Goal: Navigation & Orientation: Find specific page/section

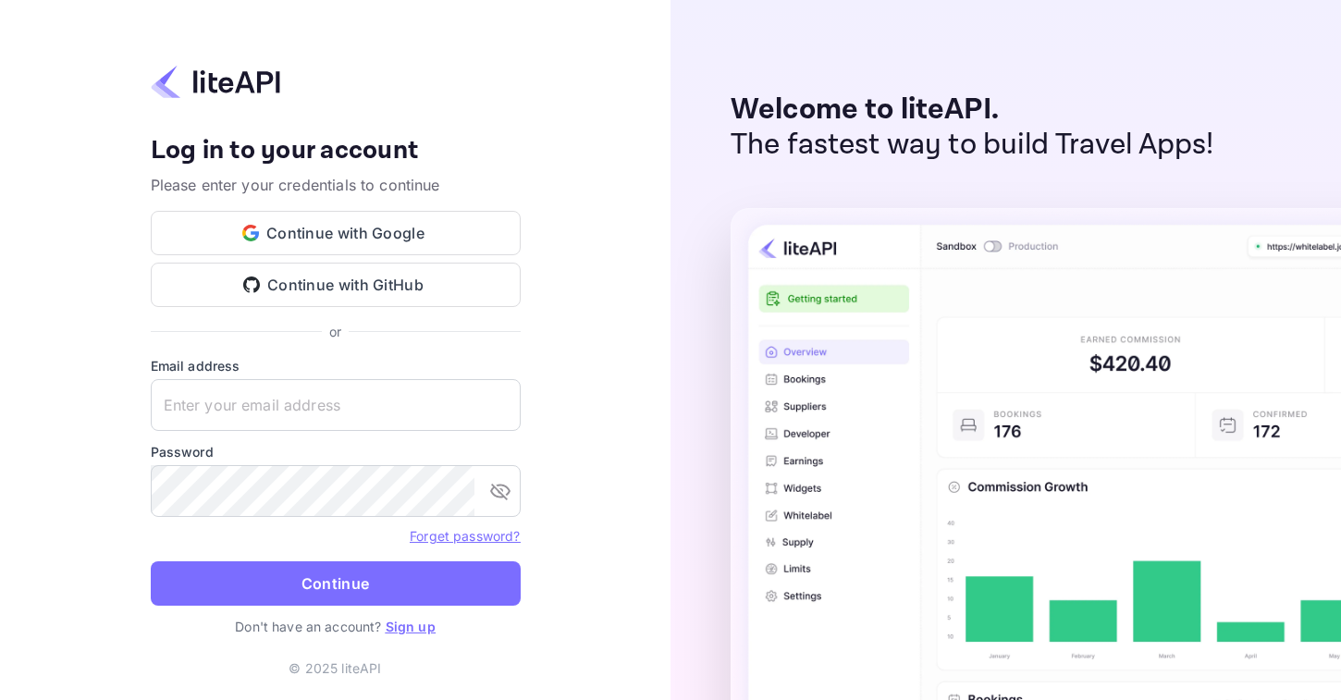
type input "u@estatedao.org"
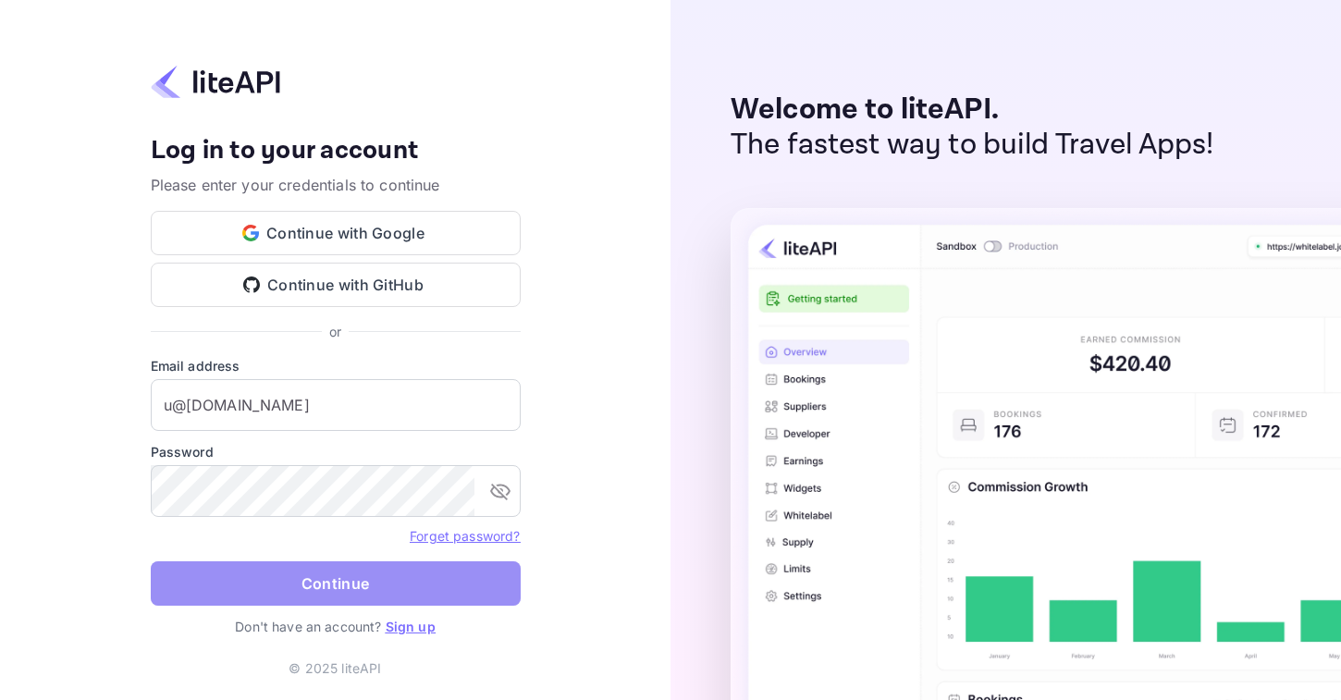
click at [270, 577] on button "Continue" at bounding box center [336, 584] width 370 height 44
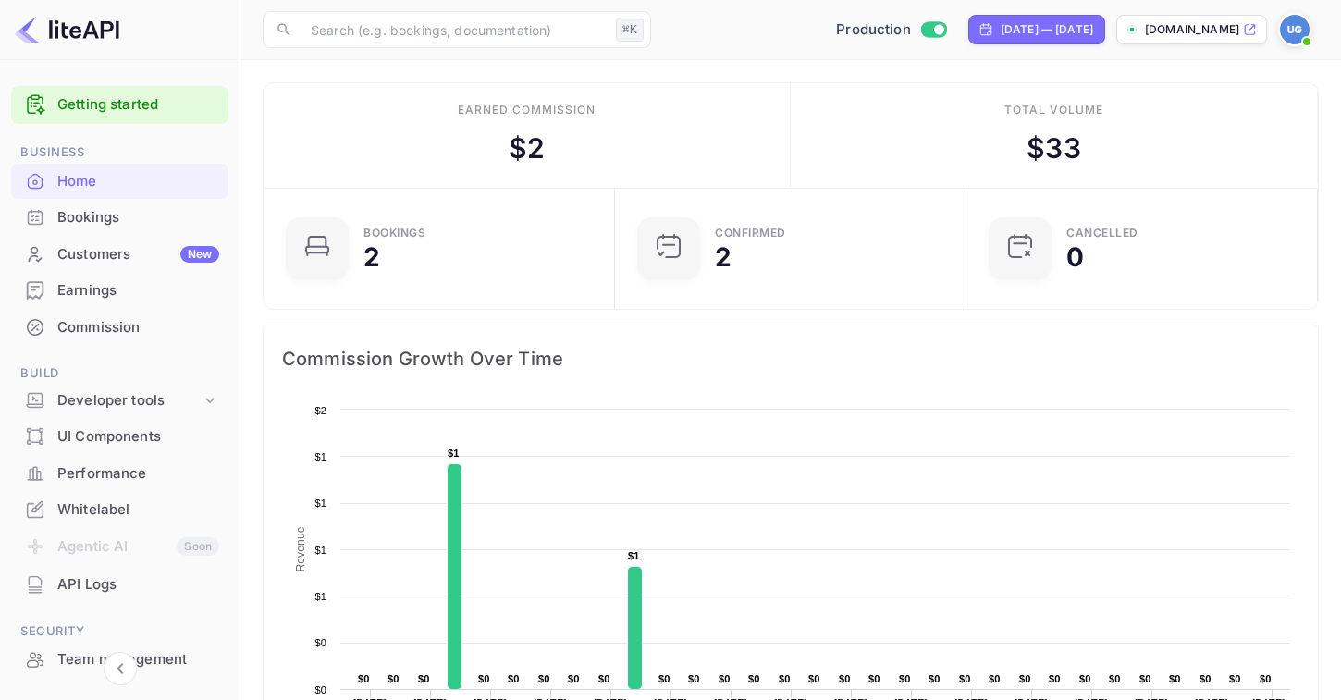
click at [123, 218] on div "Bookings" at bounding box center [138, 217] width 162 height 21
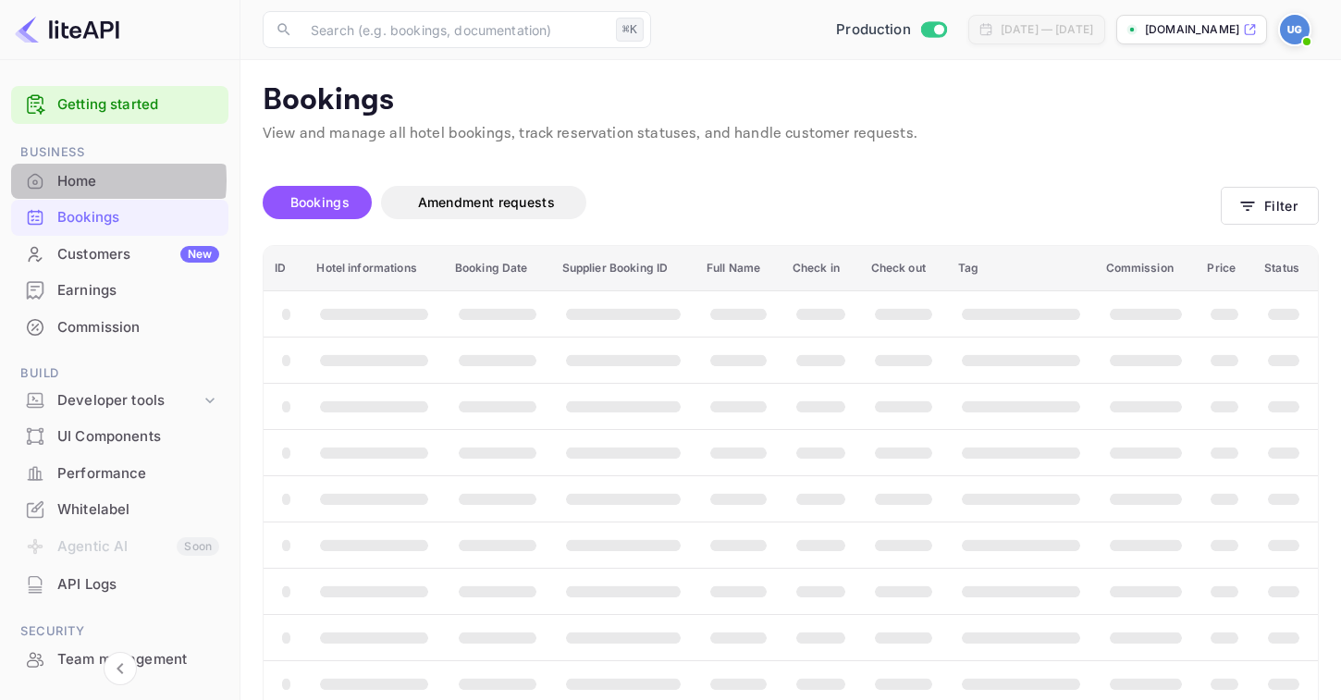
click at [76, 180] on div "Home" at bounding box center [138, 181] width 162 height 21
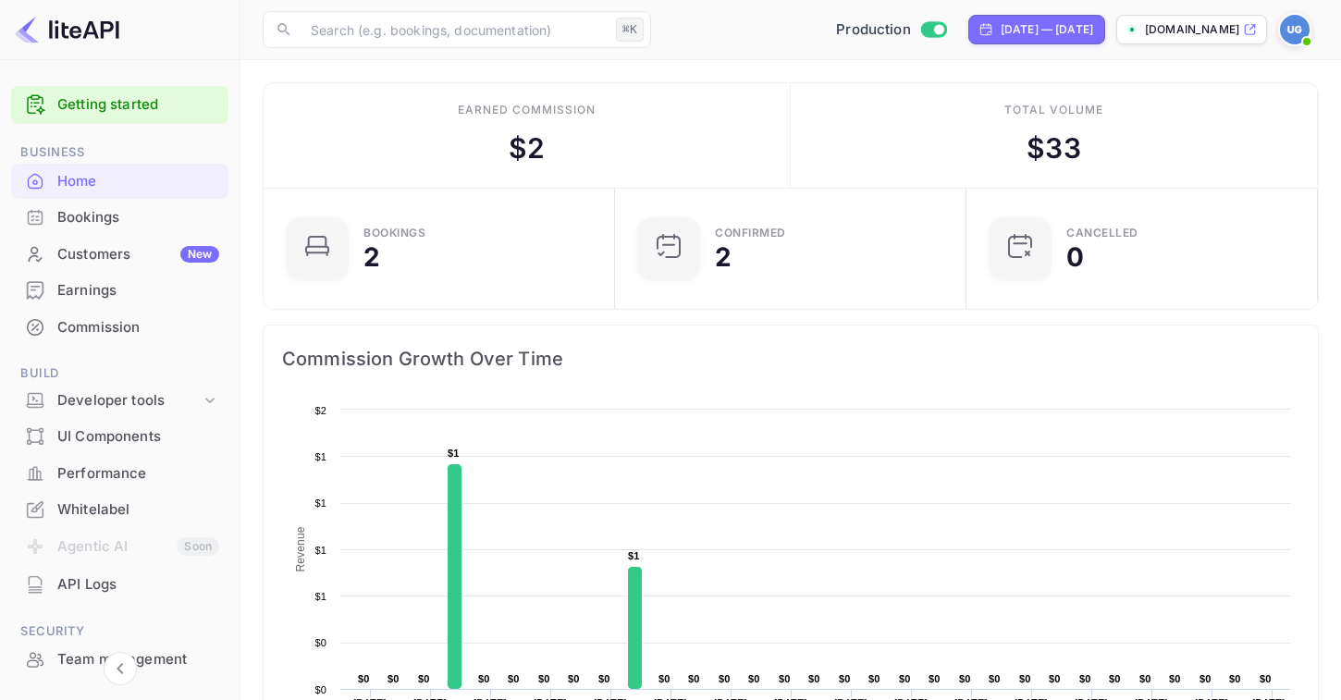
click at [101, 37] on img at bounding box center [67, 30] width 105 height 30
click at [97, 34] on img at bounding box center [67, 30] width 105 height 30
click at [103, 226] on div "Bookings" at bounding box center [138, 217] width 162 height 21
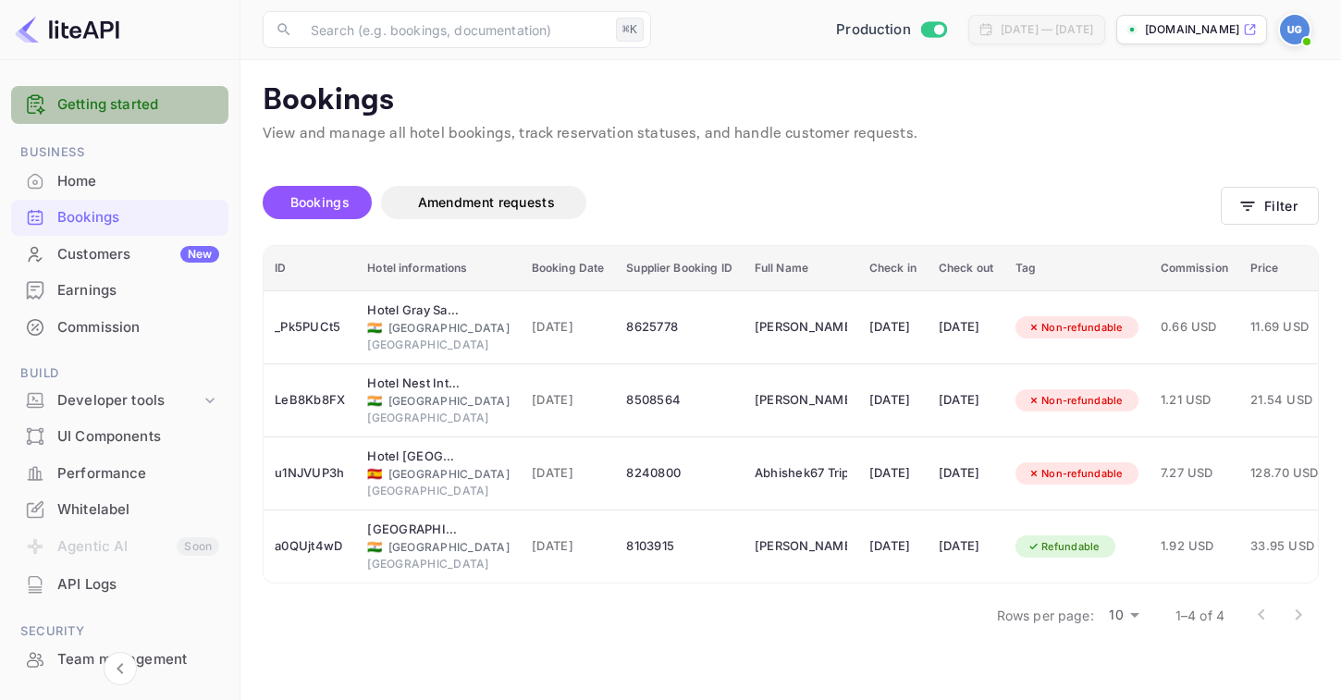
click at [134, 92] on div "Getting started" at bounding box center [119, 105] width 217 height 38
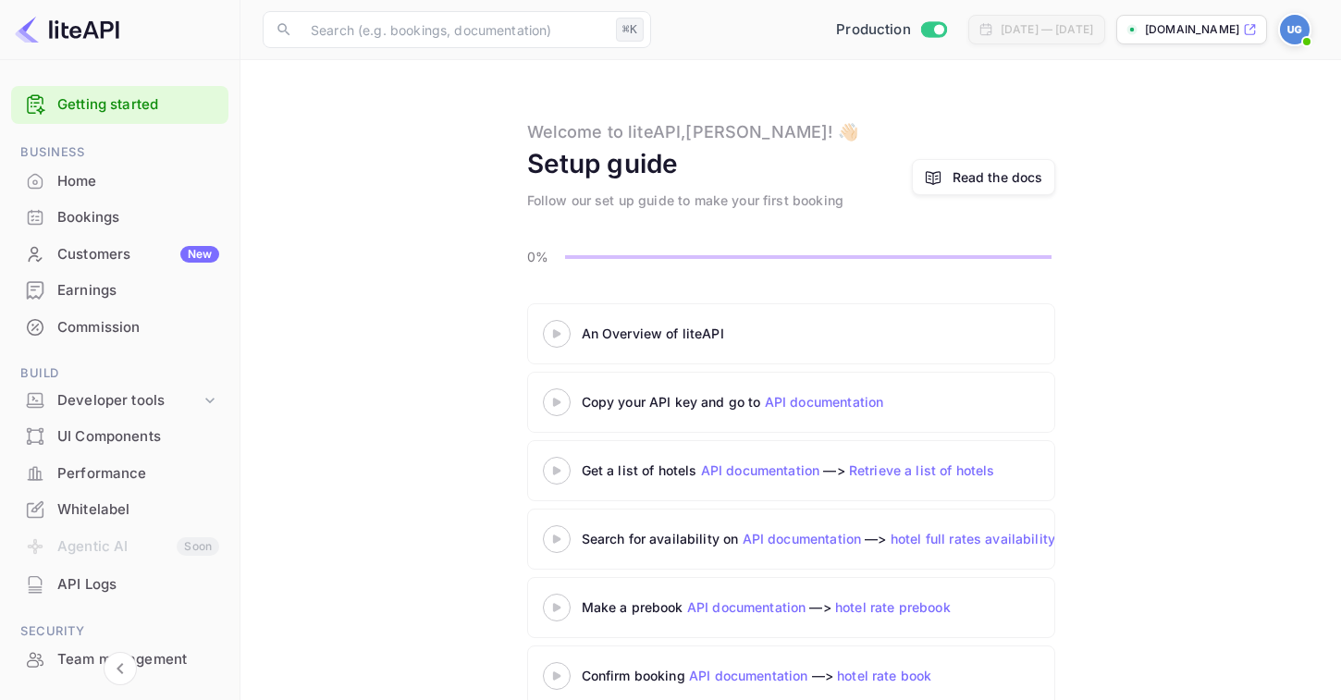
scroll to position [36, 0]
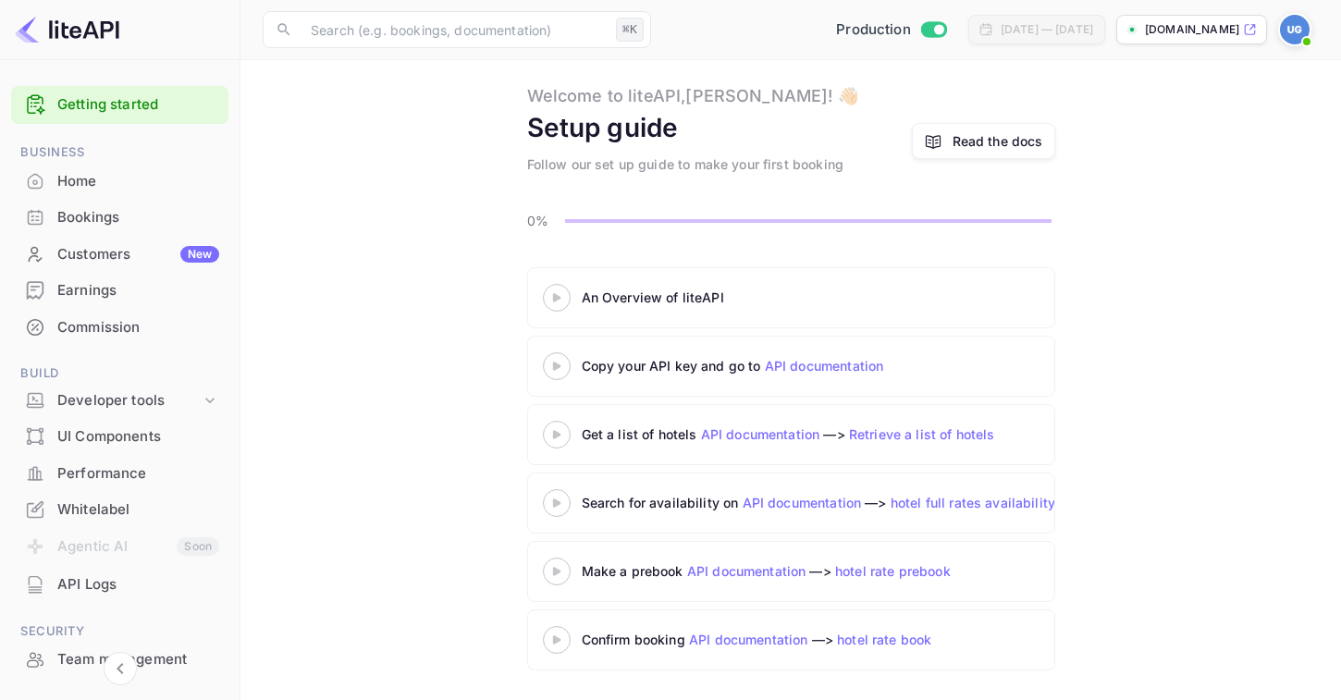
click at [145, 514] on div "Whitelabel" at bounding box center [138, 510] width 162 height 21
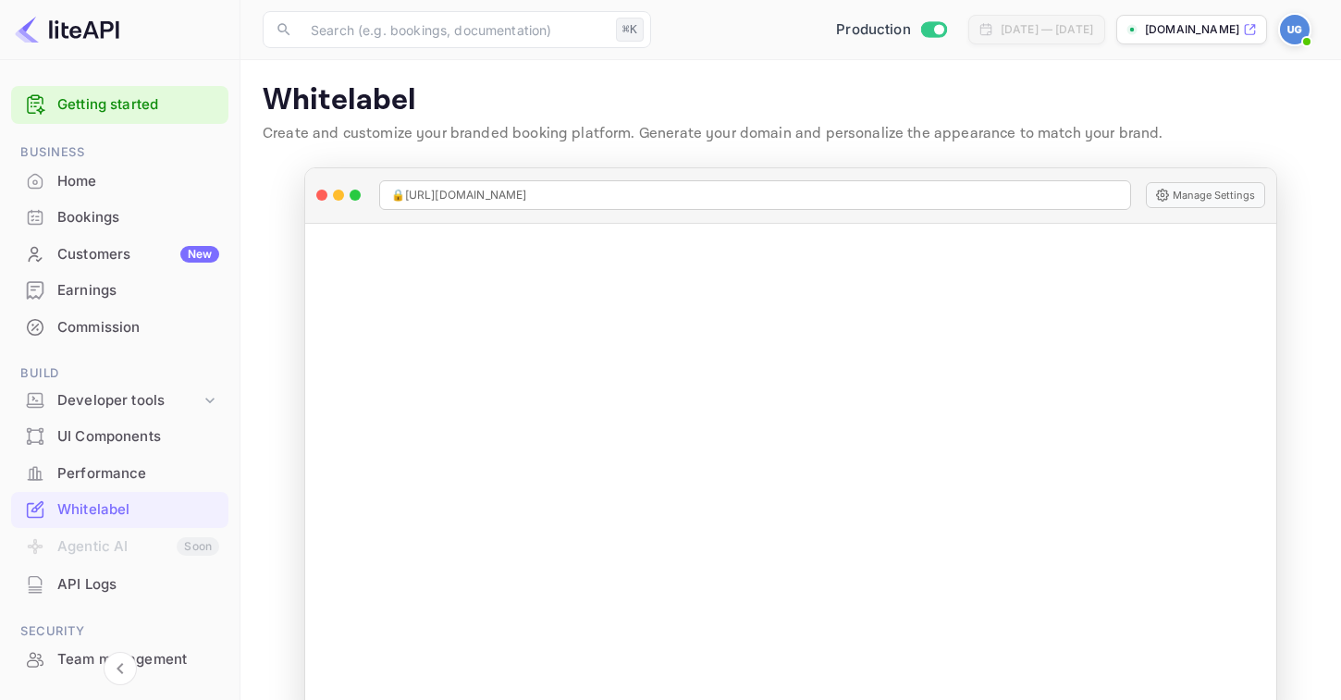
click at [135, 191] on div "Home" at bounding box center [119, 182] width 217 height 36
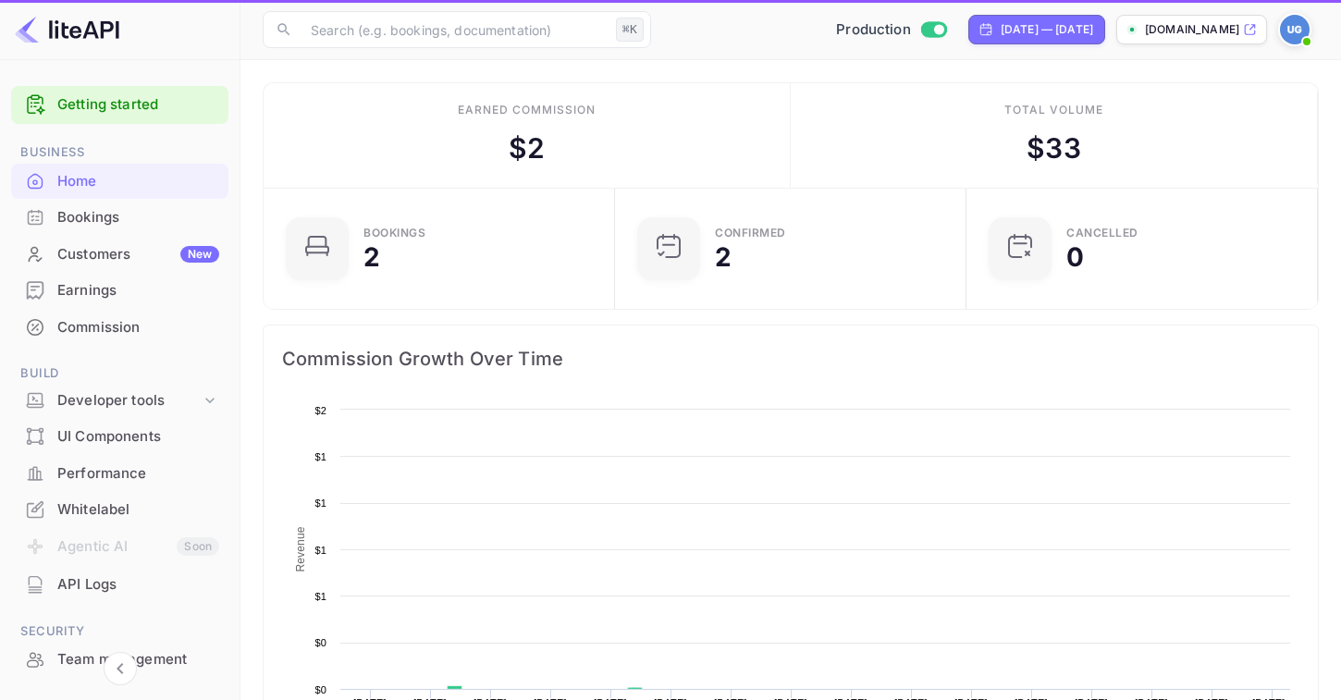
scroll to position [301, 340]
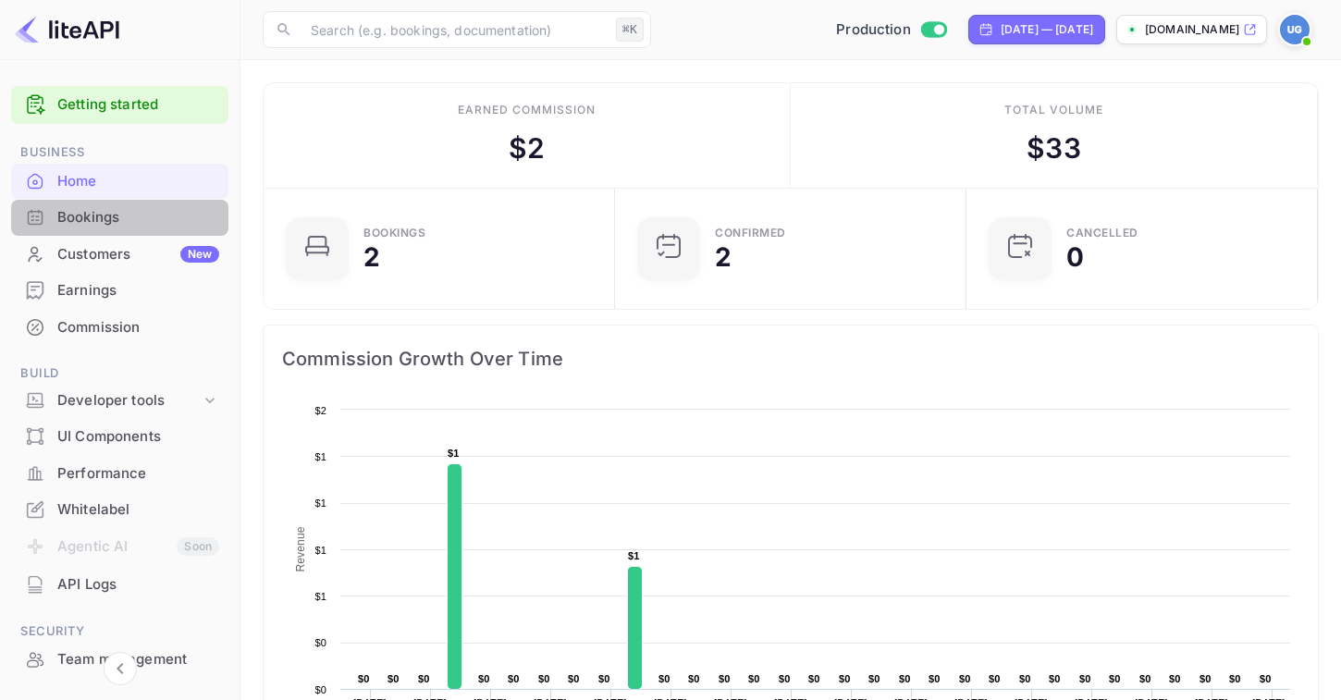
click at [128, 218] on div "Bookings" at bounding box center [138, 217] width 162 height 21
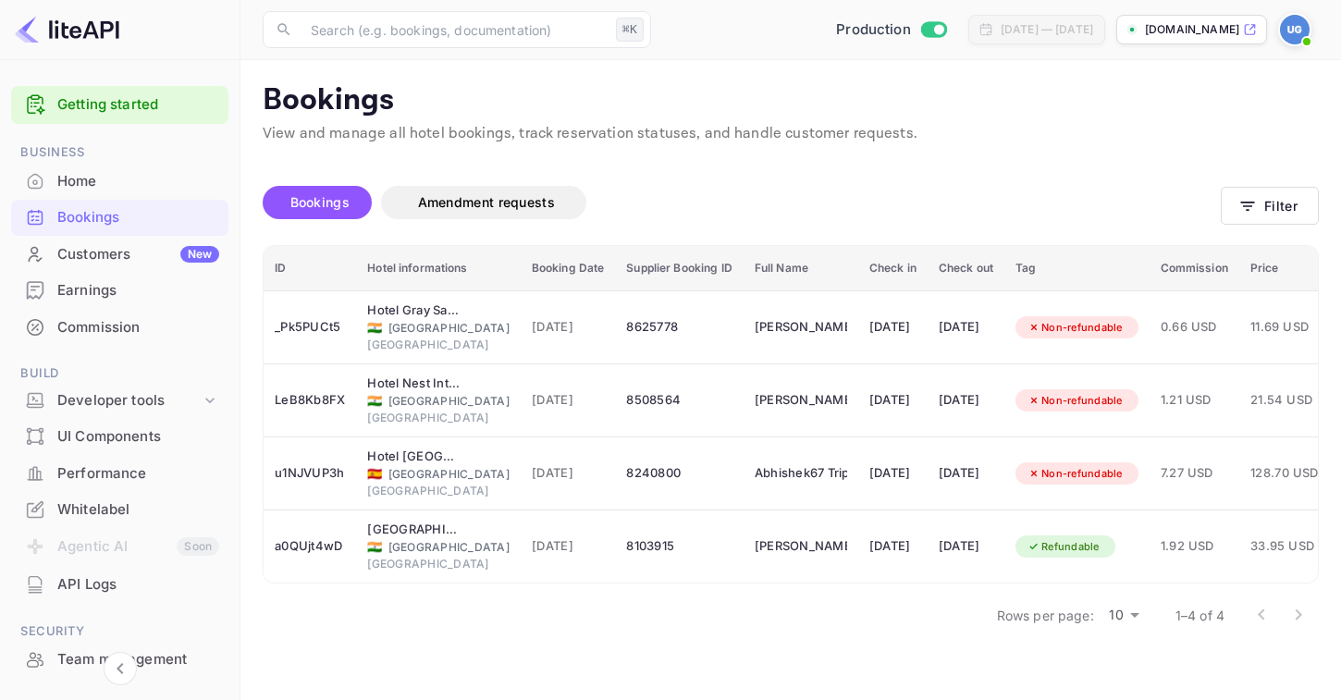
scroll to position [191, 0]
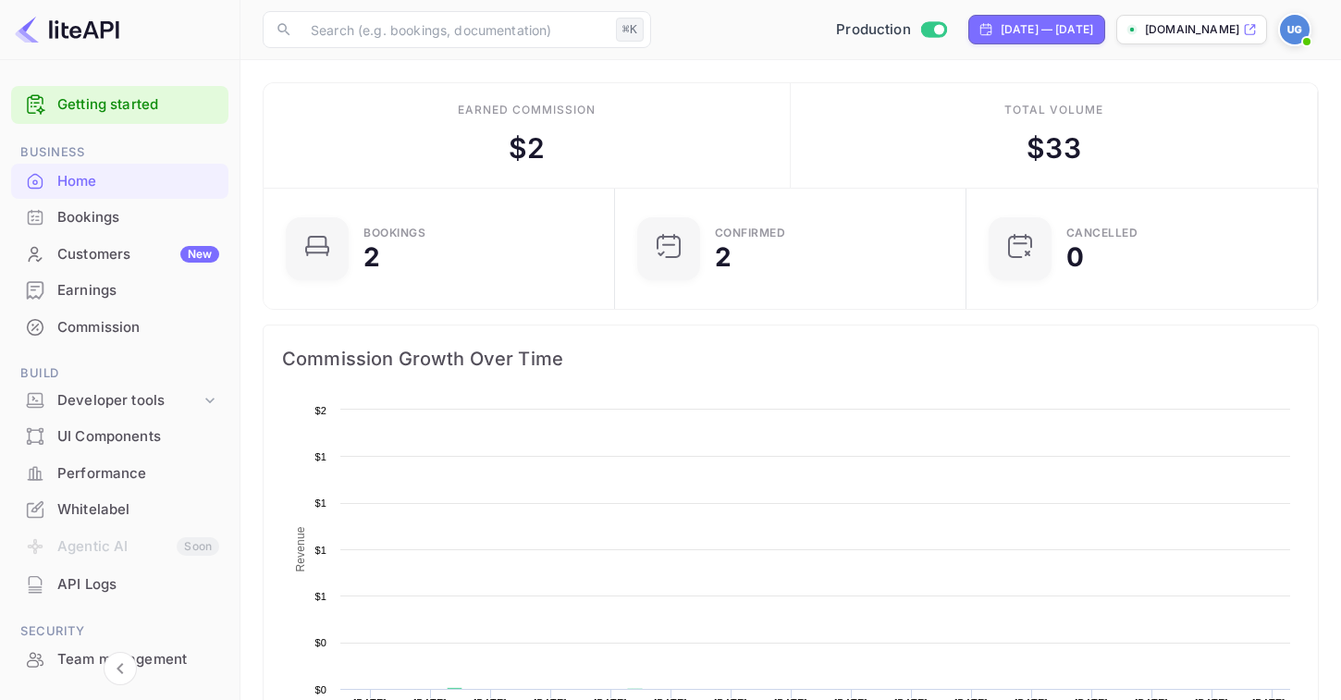
scroll to position [301, 340]
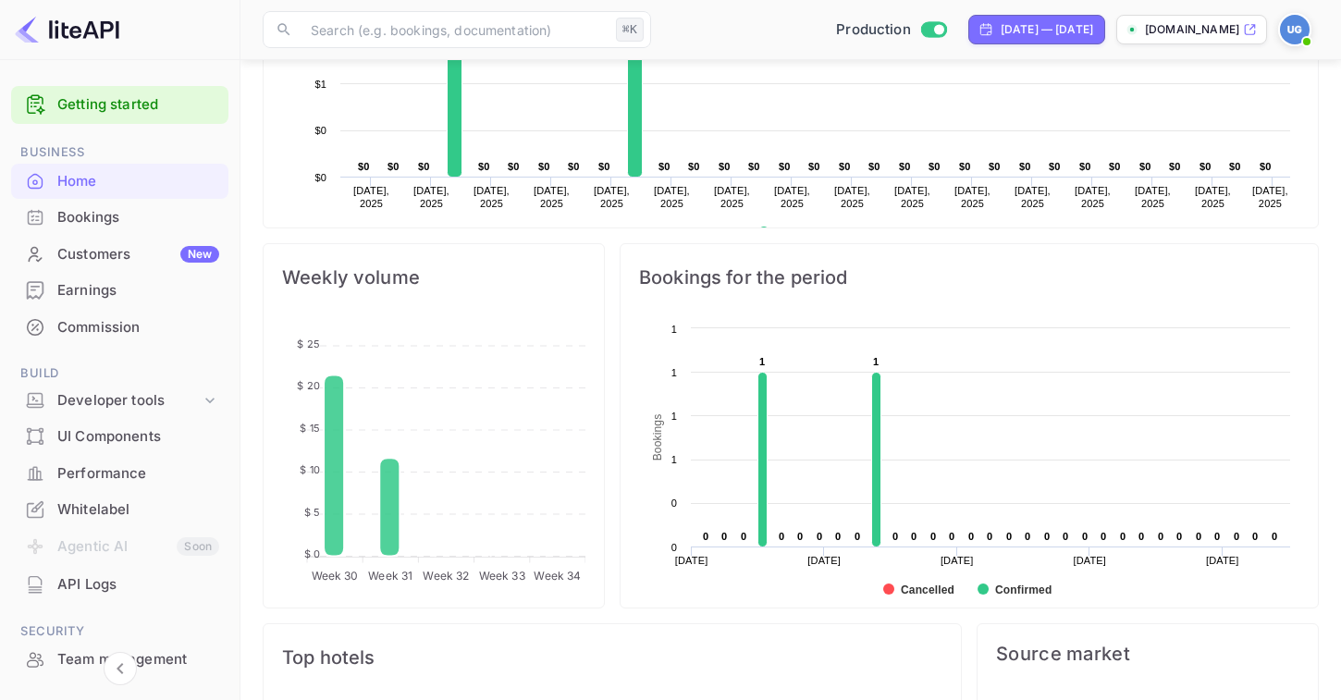
click at [130, 237] on div "Customers New" at bounding box center [119, 255] width 217 height 36
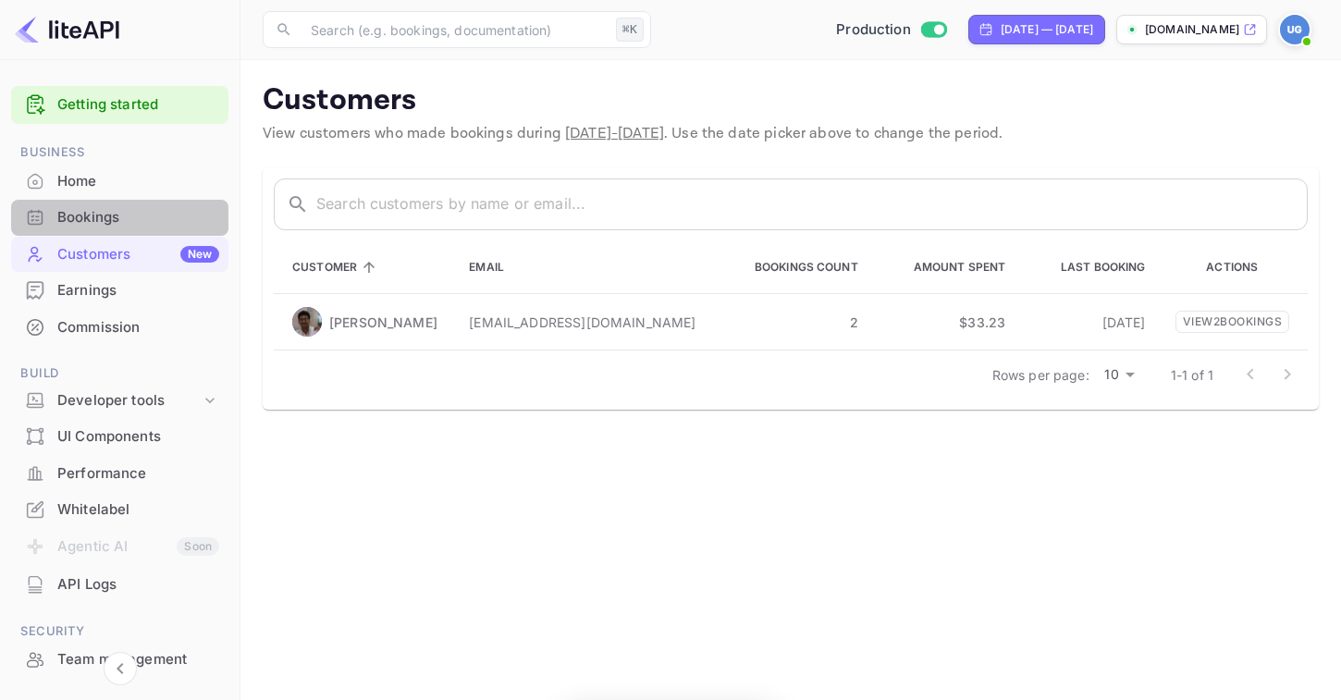
click at [133, 225] on div "Bookings" at bounding box center [138, 217] width 162 height 21
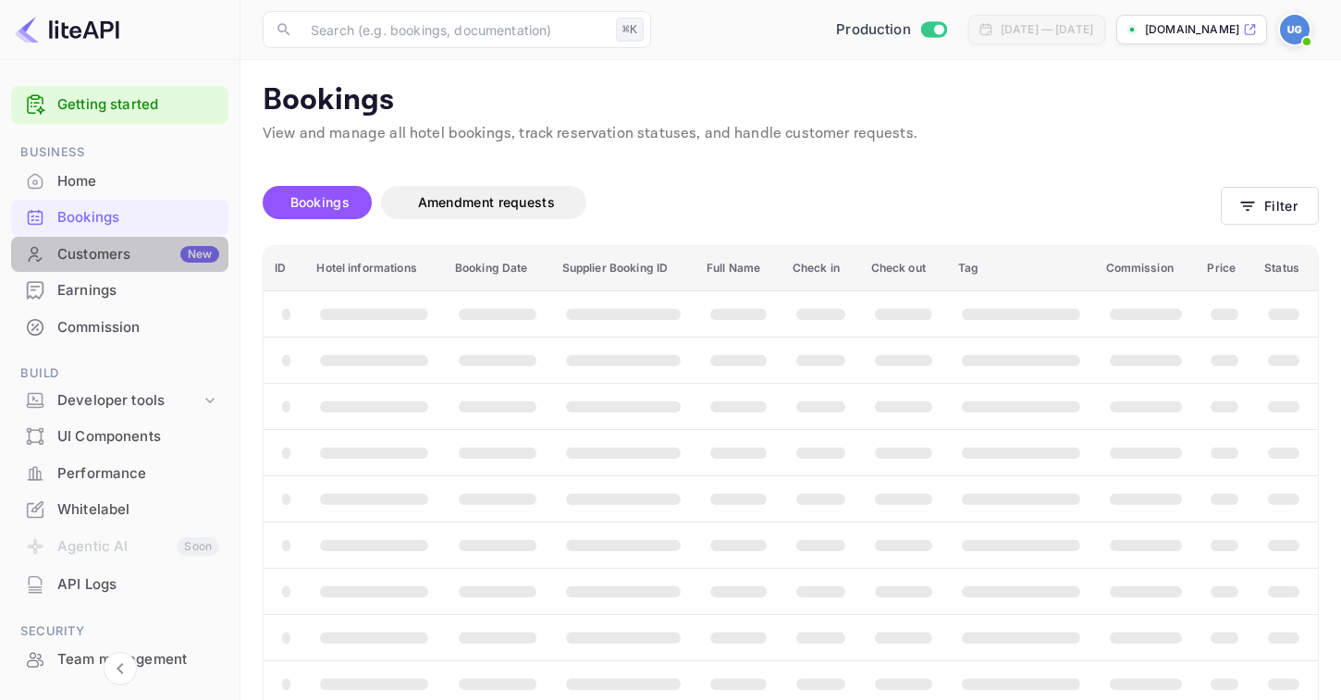
click at [150, 259] on div "Customers New" at bounding box center [138, 254] width 162 height 21
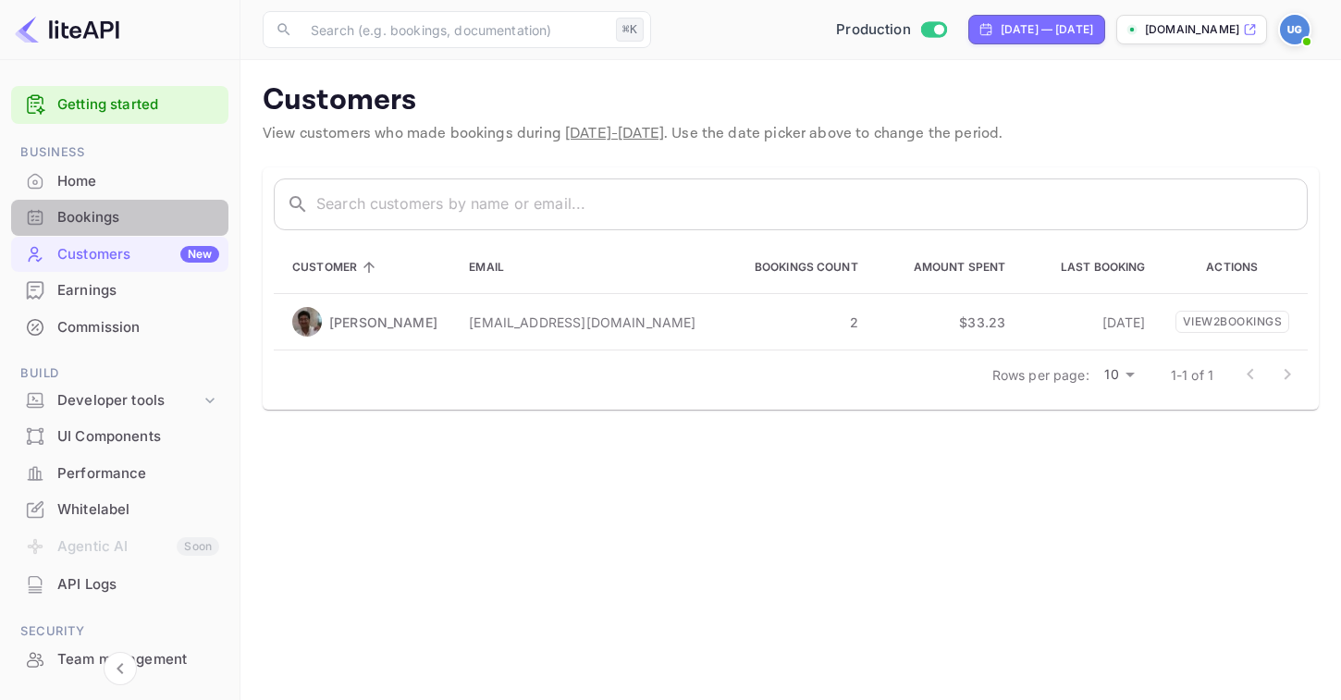
click at [154, 228] on div "Bookings" at bounding box center [119, 218] width 217 height 36
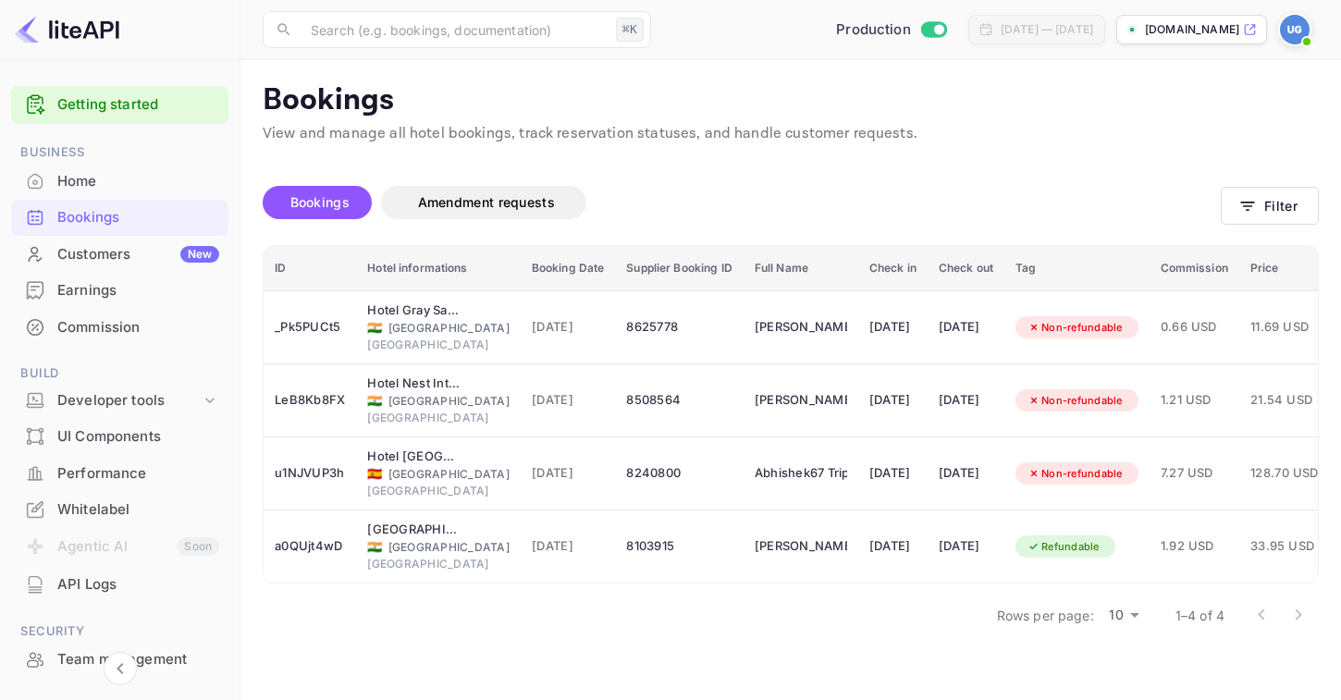
click at [95, 42] on img at bounding box center [67, 30] width 105 height 30
click at [100, 185] on div "Home" at bounding box center [138, 181] width 162 height 21
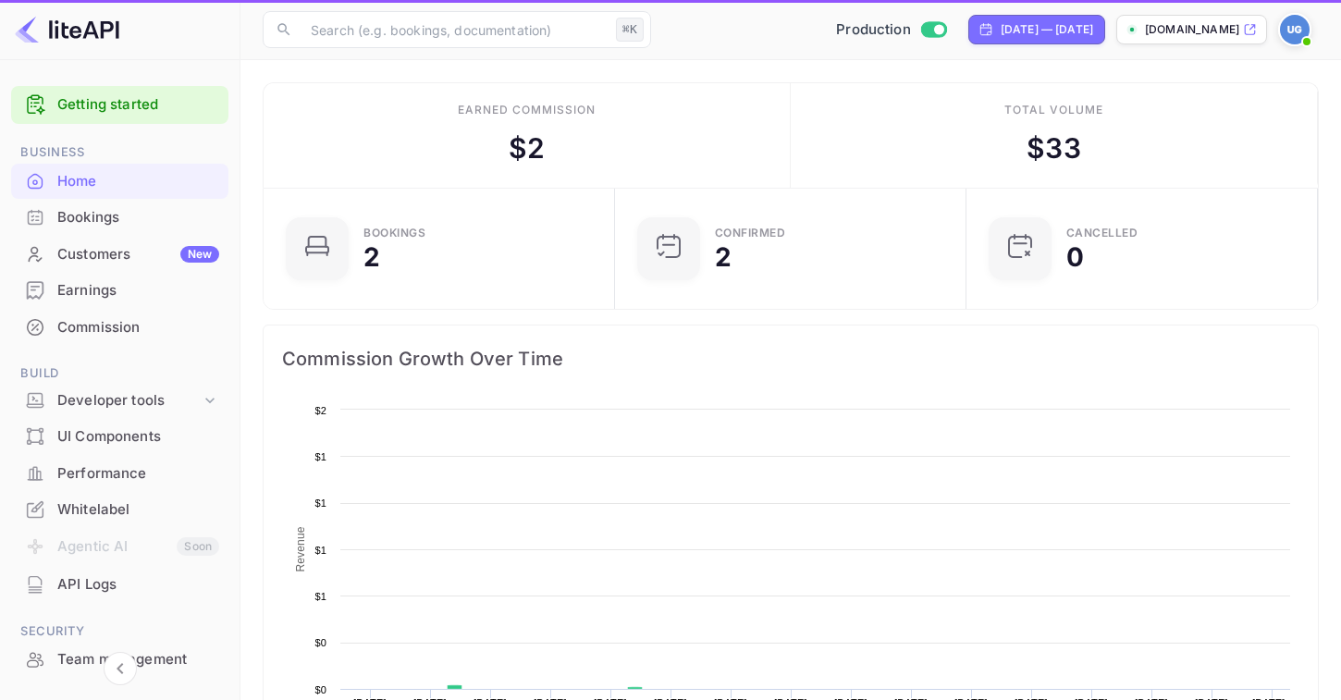
scroll to position [301, 340]
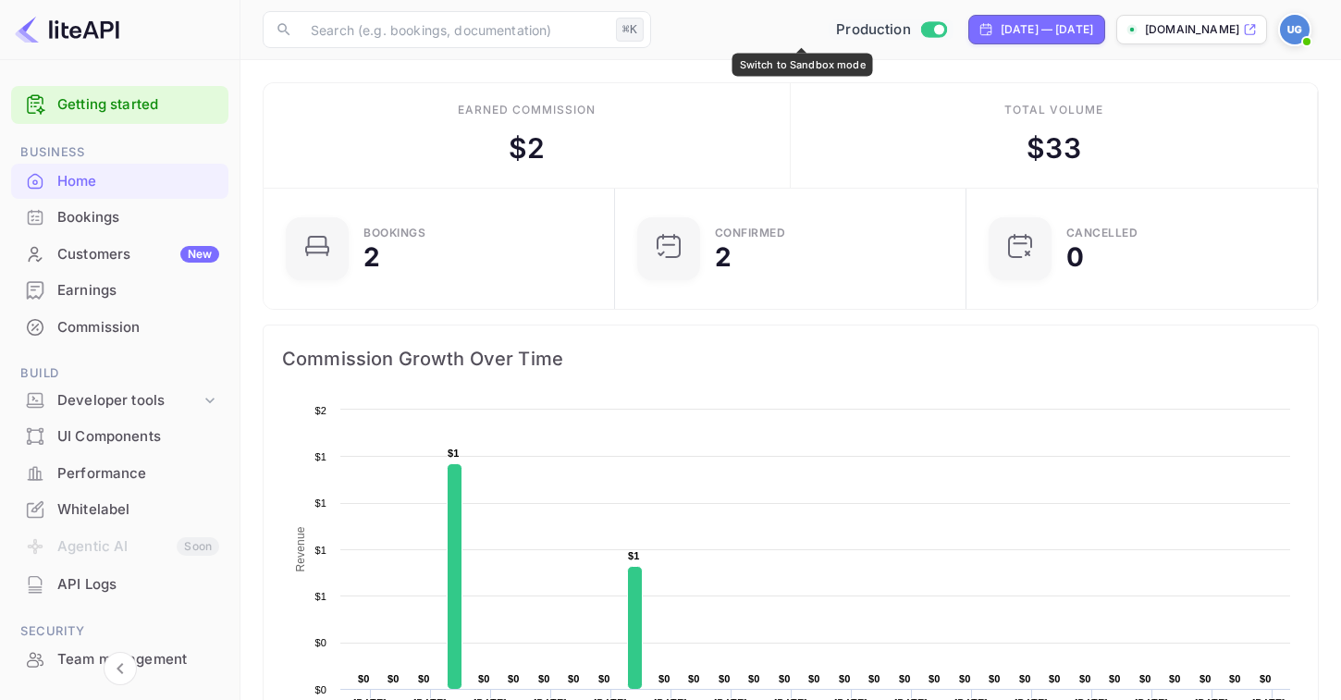
click at [836, 34] on span "Production" at bounding box center [873, 29] width 75 height 21
checkbox input "false"
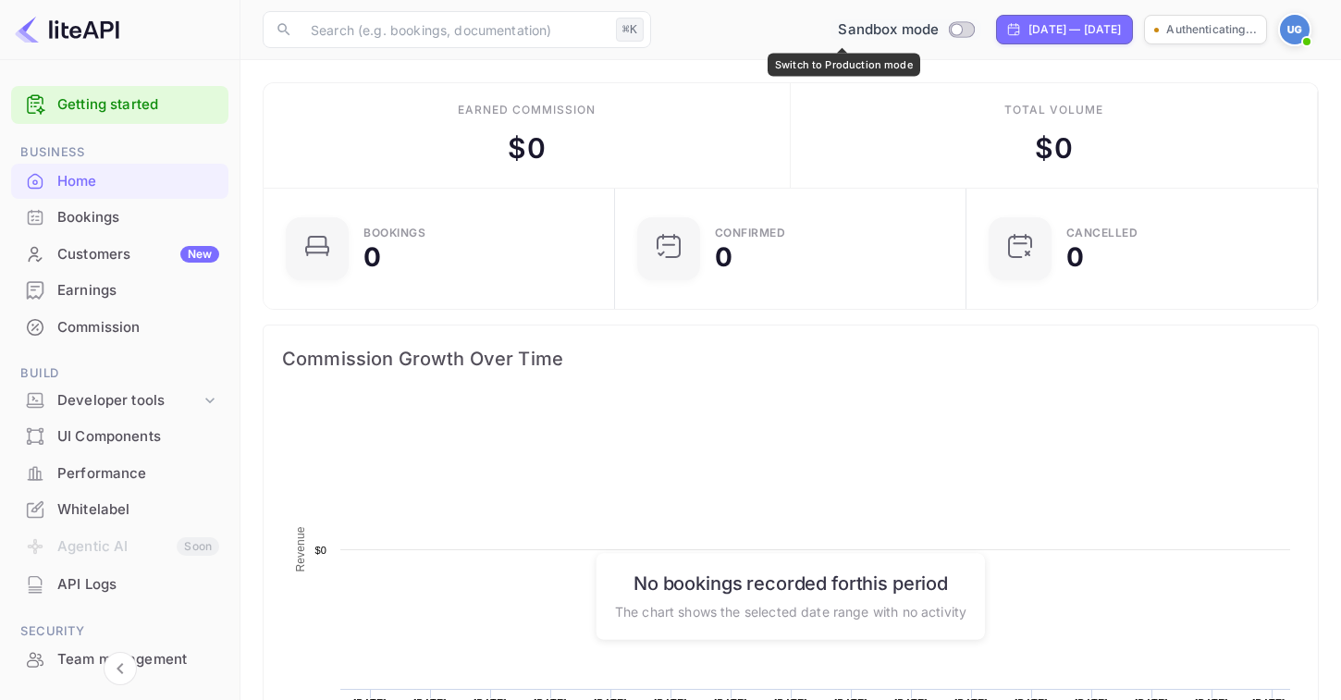
click at [939, 32] on input "Switch to Production mode" at bounding box center [957, 29] width 37 height 12
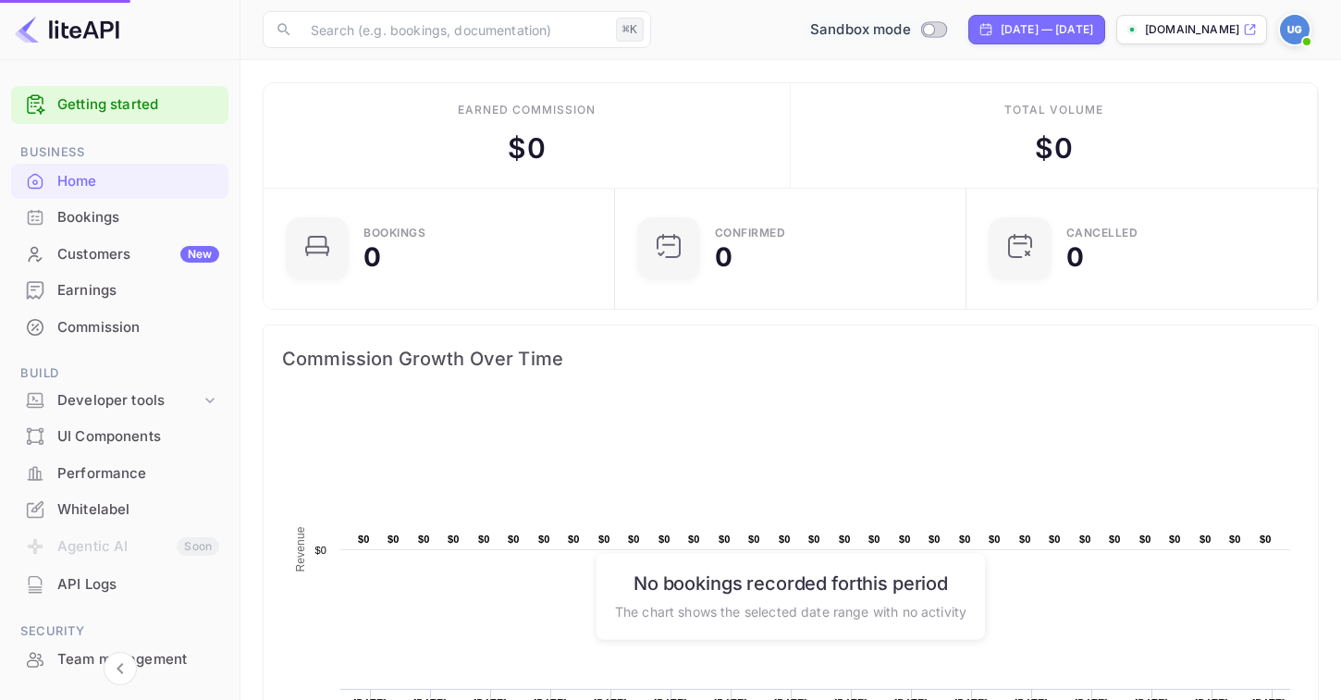
checkbox input "true"
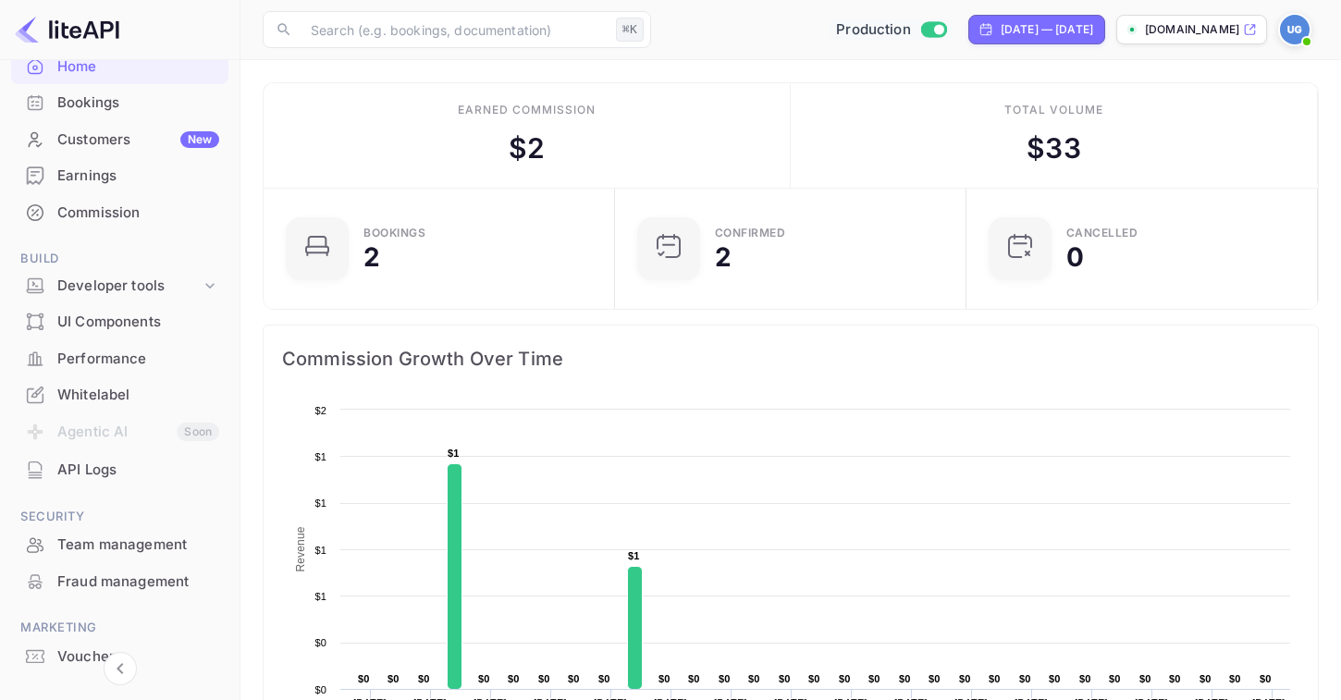
scroll to position [191, 0]
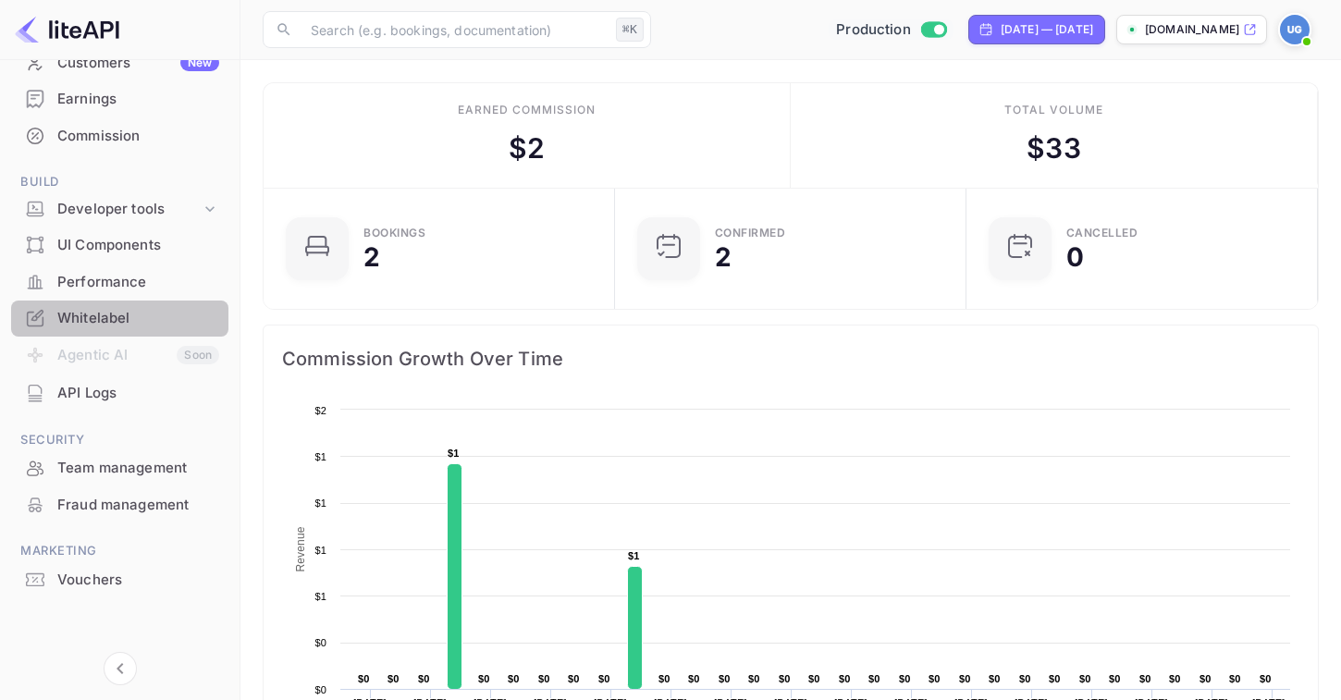
click at [139, 313] on div "Whitelabel" at bounding box center [138, 318] width 162 height 21
